Goal: Book appointment/travel/reservation

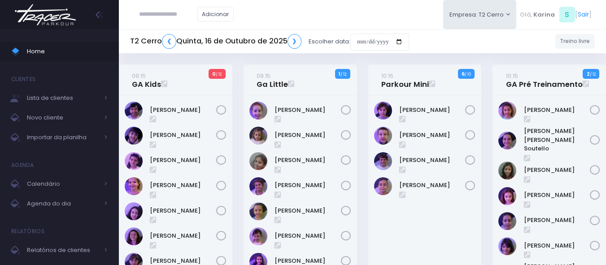
click at [303, 18] on div "Adicionar Empresa: T2 Cerro T1 [PERSON_NAME] T2 [GEOGRAPHIC_DATA][MEDICAL_DATA]…" at bounding box center [362, 14] width 487 height 29
click at [303, 17] on div "Adicionar Empresa: T2 Cerro T1 [PERSON_NAME] T2 [GEOGRAPHIC_DATA][MEDICAL_DATA]…" at bounding box center [362, 14] width 487 height 29
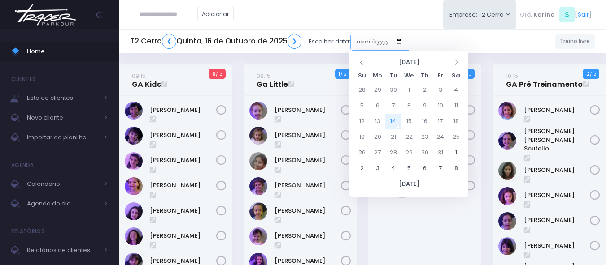
click at [386, 39] on input "date" at bounding box center [379, 42] width 59 height 17
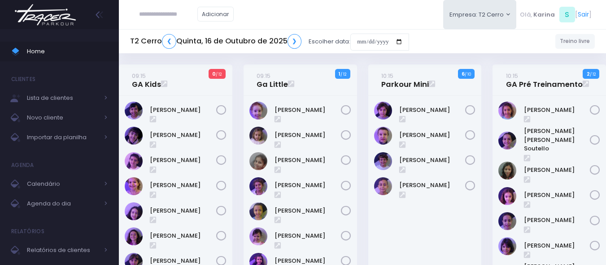
click at [374, 16] on div "Adicionar Empresa: T2 Cerro T1 [PERSON_NAME] T2 [GEOGRAPHIC_DATA][MEDICAL_DATA]…" at bounding box center [362, 14] width 487 height 29
click at [436, 231] on div "[PERSON_NAME]" at bounding box center [424, 253] width 113 height 314
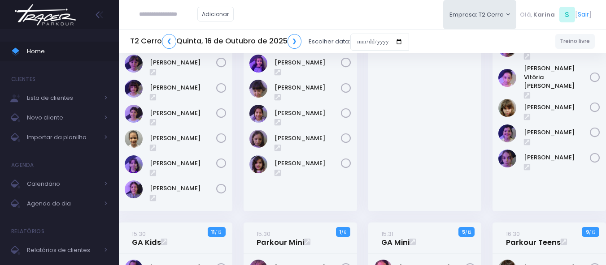
scroll to position [224, 0]
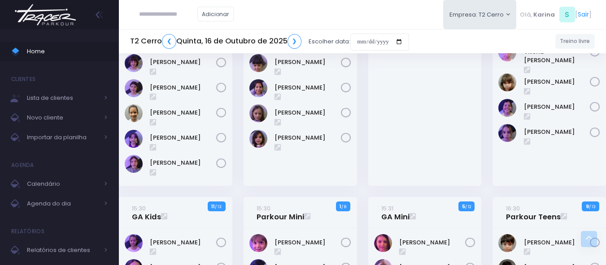
click at [56, 21] on img at bounding box center [45, 14] width 68 height 31
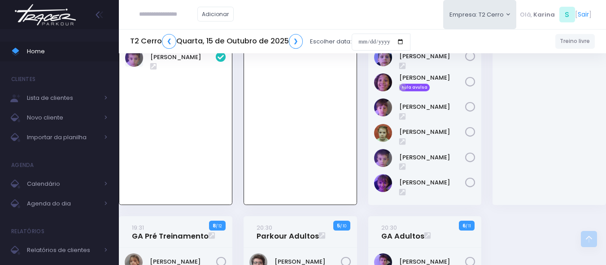
scroll to position [867, 0]
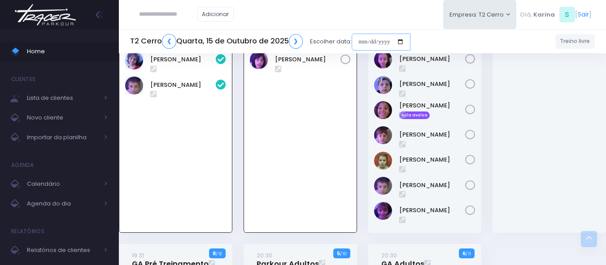
click at [378, 40] on input "date" at bounding box center [380, 42] width 59 height 17
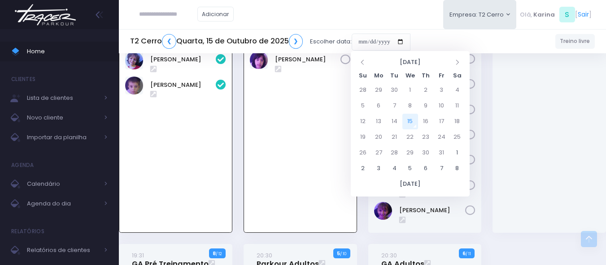
click at [380, 7] on div "Adicionar Empresa: T2 Cerro T1 [PERSON_NAME] T2 [GEOGRAPHIC_DATA][MEDICAL_DATA]…" at bounding box center [362, 14] width 487 height 29
